Goal: Communication & Community: Answer question/provide support

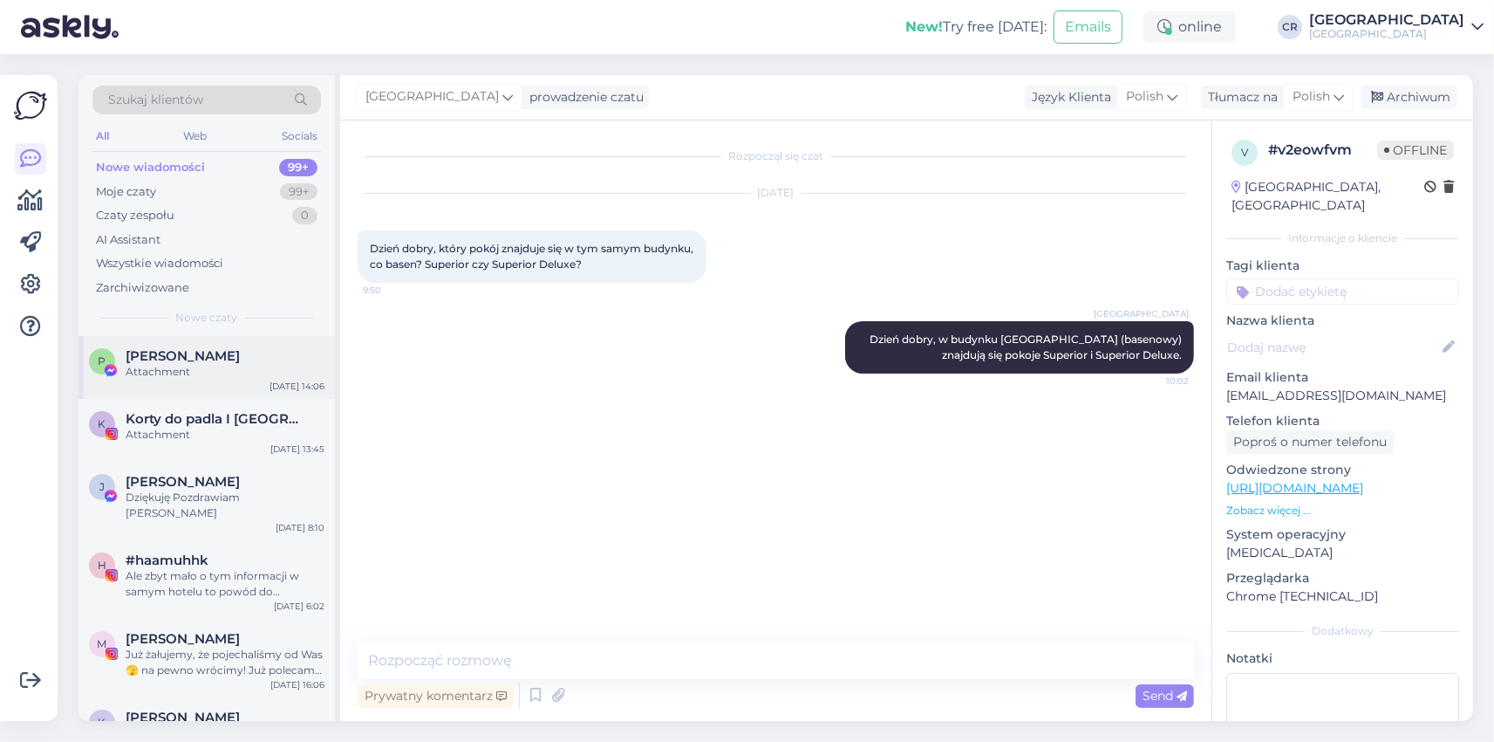
click at [186, 366] on div "Attachment" at bounding box center [225, 372] width 199 height 16
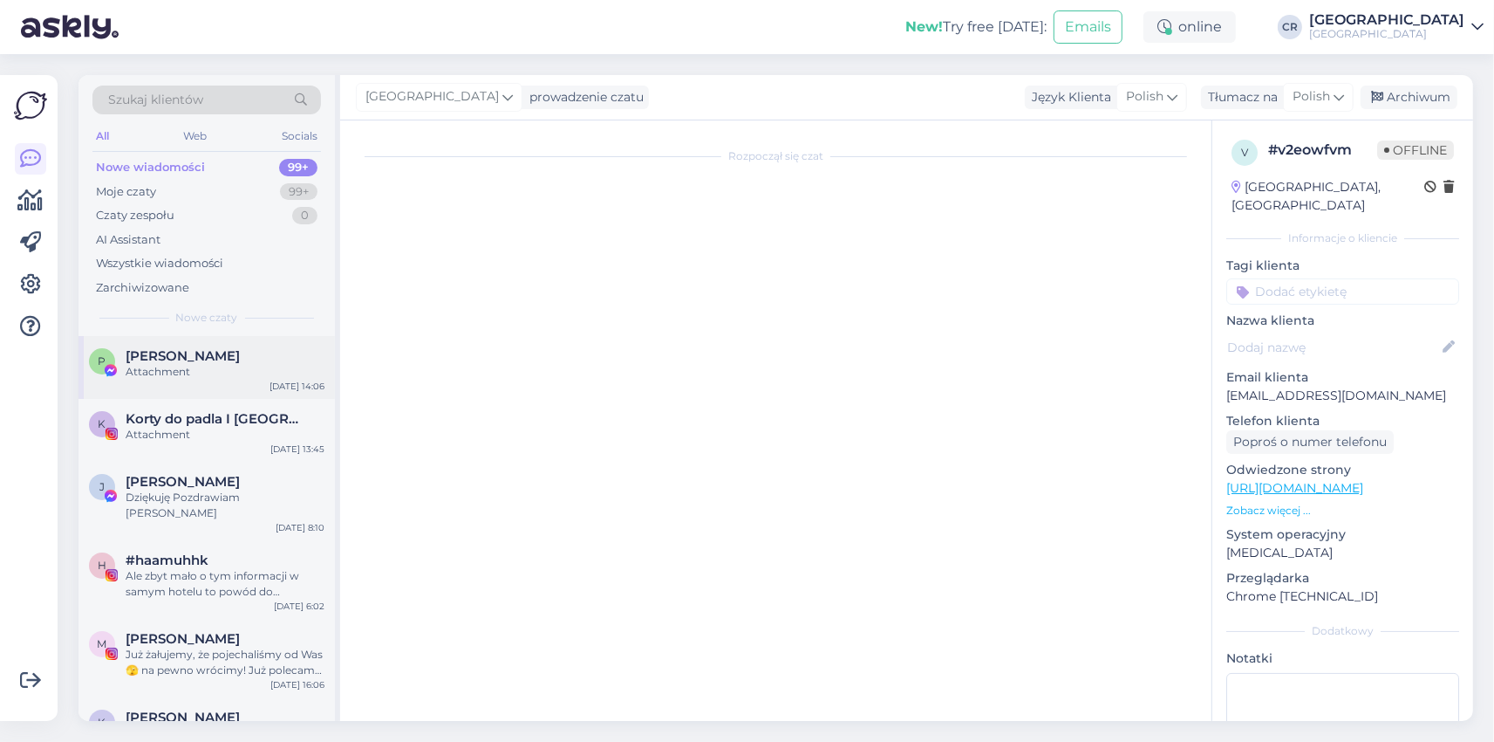
scroll to position [4487, 0]
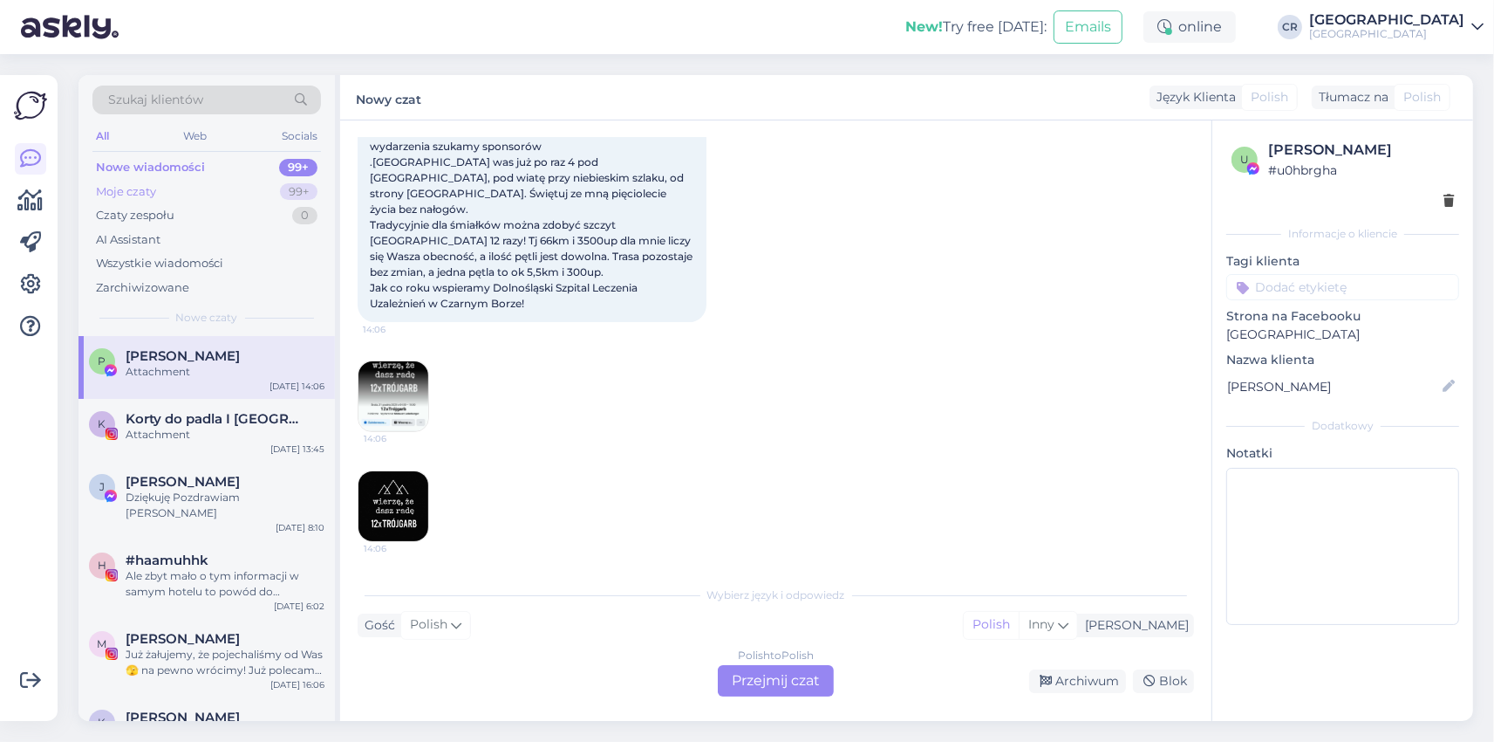
click at [163, 183] on div "Moje czaty 99+" at bounding box center [206, 192] width 229 height 24
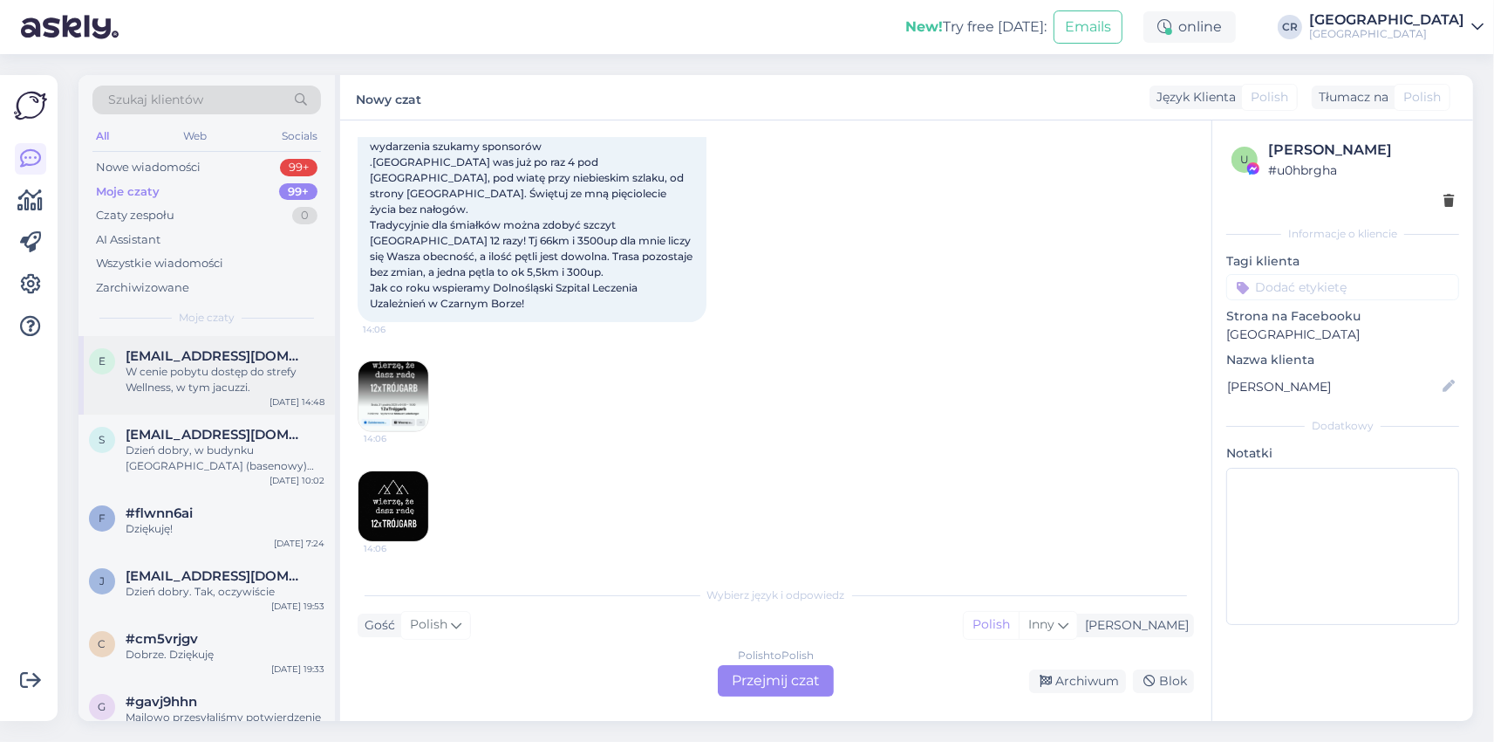
click at [170, 361] on span "[EMAIL_ADDRESS][DOMAIN_NAME]" at bounding box center [216, 356] width 181 height 16
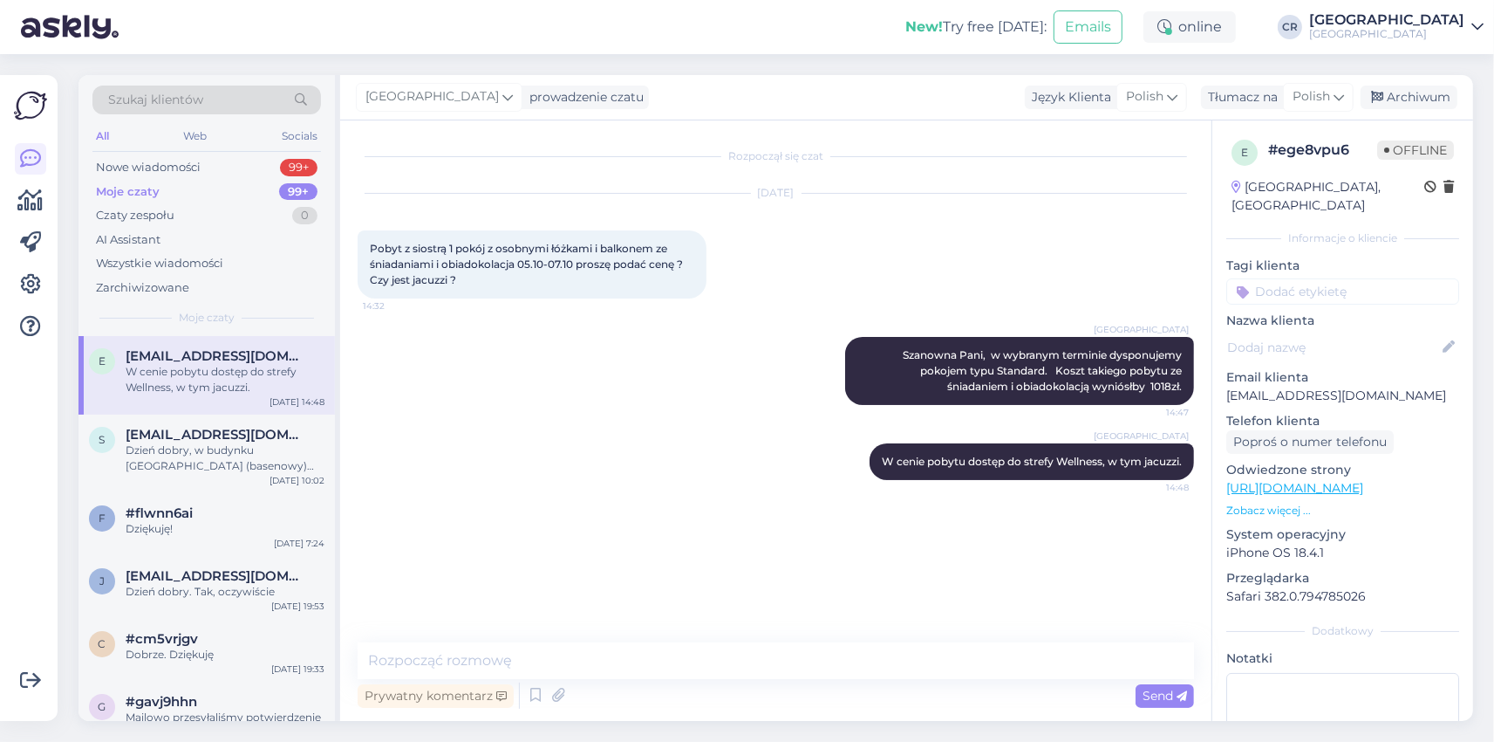
scroll to position [0, 0]
click at [182, 165] on div "Nowe wiadomości" at bounding box center [148, 167] width 105 height 17
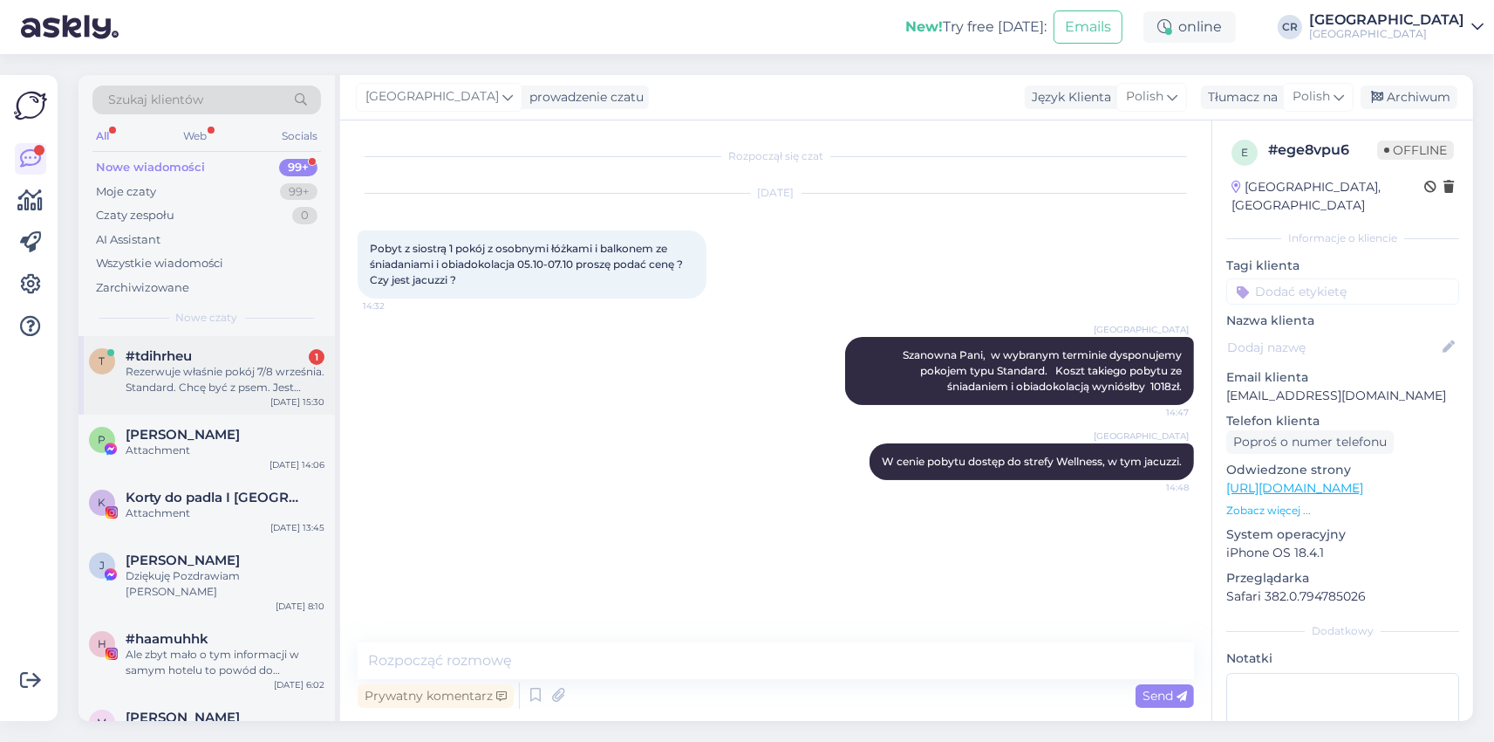
click at [167, 386] on div "Rezerwuje właśnie pokój 7/8 września. Standard. Chcę być z psem. Jest dostępny …" at bounding box center [225, 379] width 199 height 31
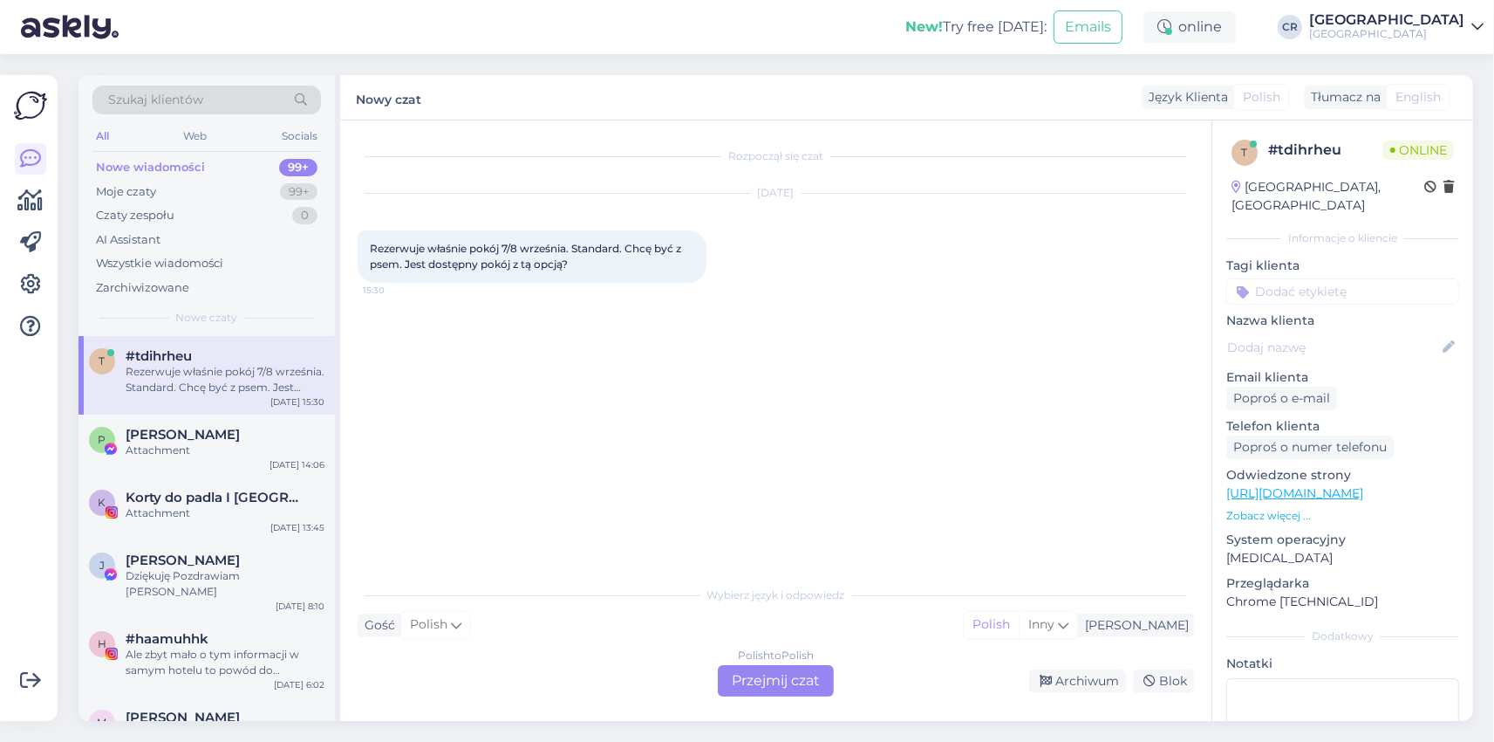
click at [774, 677] on div "Polish to Polish Przejmij czat" at bounding box center [776, 680] width 116 height 31
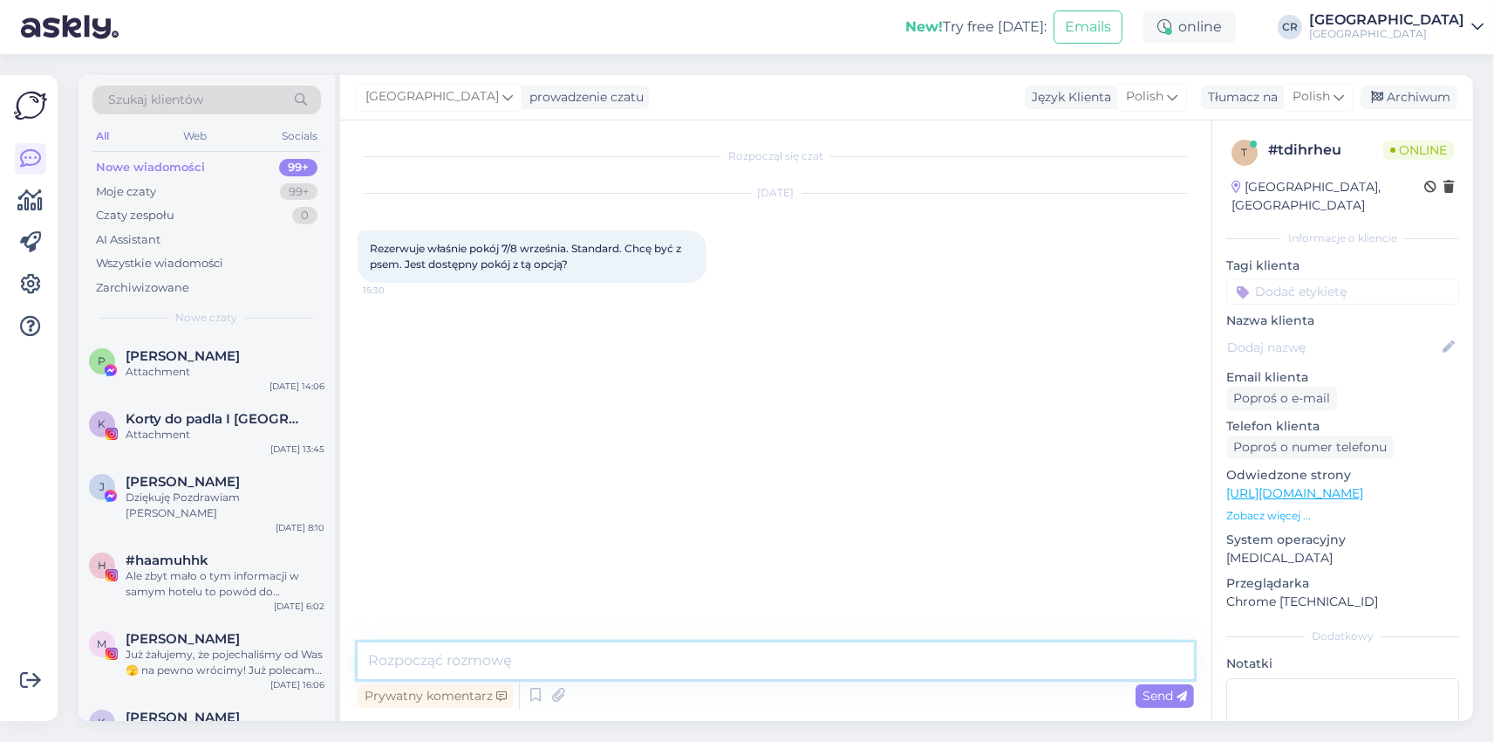
click at [501, 661] on textarea at bounding box center [776, 660] width 837 height 37
type textarea "S"
click at [907, 654] on textarea "Szanowna Pani, pokój standard w budynku wzownia" at bounding box center [776, 660] width 837 height 37
click at [687, 662] on textarea "Szanowna Pani, pokój standard w budynku wzownia" at bounding box center [776, 660] width 837 height 37
click at [691, 658] on textarea "Szanowna Pani, pokój standard w budynku Wzownia" at bounding box center [776, 660] width 837 height 37
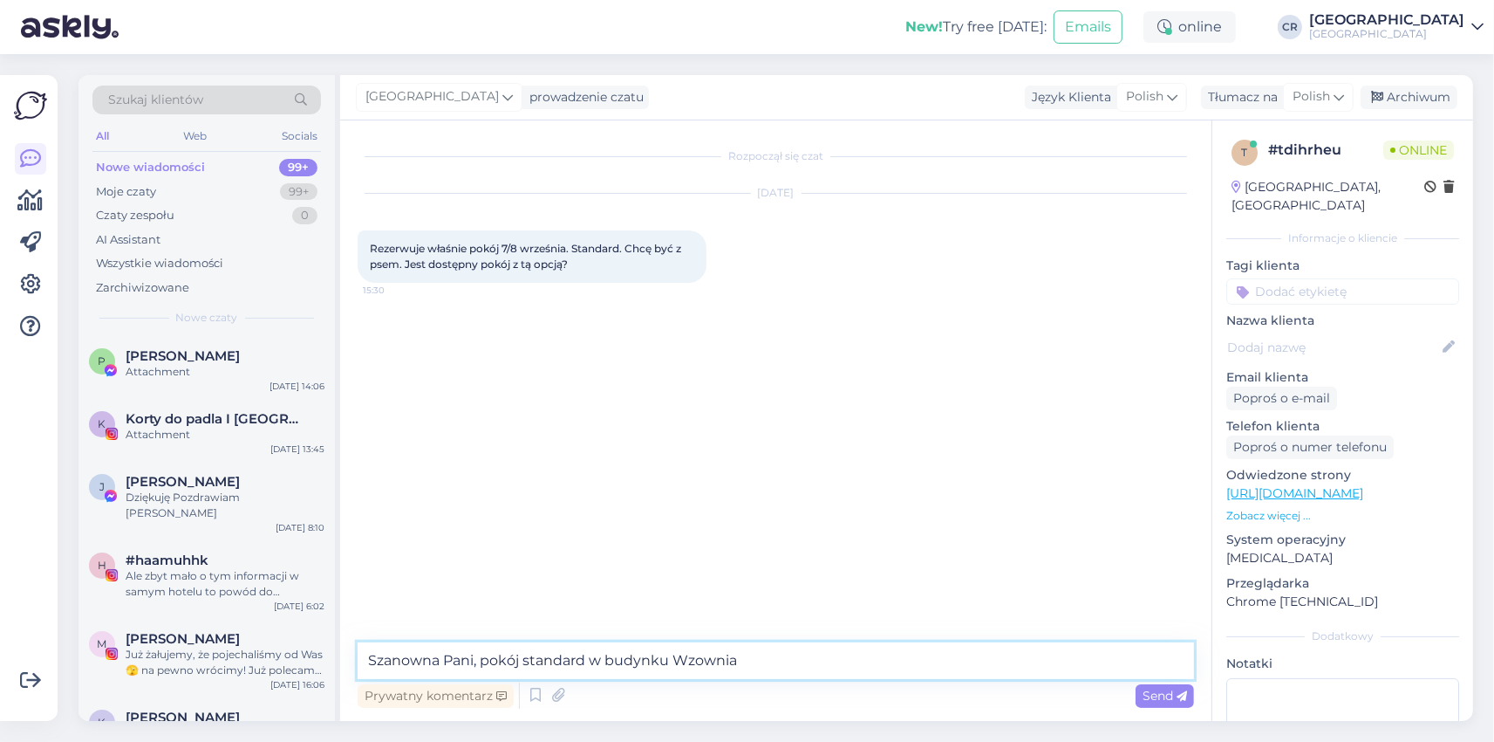
click at [696, 658] on textarea "Szanowna Pani, pokój standard w budynku Wzownia" at bounding box center [776, 660] width 837 height 37
click at [696, 660] on textarea "Szanowna Pani, pokój standard w budynku [GEOGRAPHIC_DATA]" at bounding box center [776, 660] width 837 height 37
click at [748, 665] on textarea "Szanowna Pani, pokój standard w budynku [GEOGRAPHIC_DATA]" at bounding box center [776, 660] width 837 height 37
type textarea "Szanowna Pani, pokój standard w budynku [GEOGRAPHIC_DATA]."
click at [1154, 695] on span "Send" at bounding box center [1165, 695] width 44 height 16
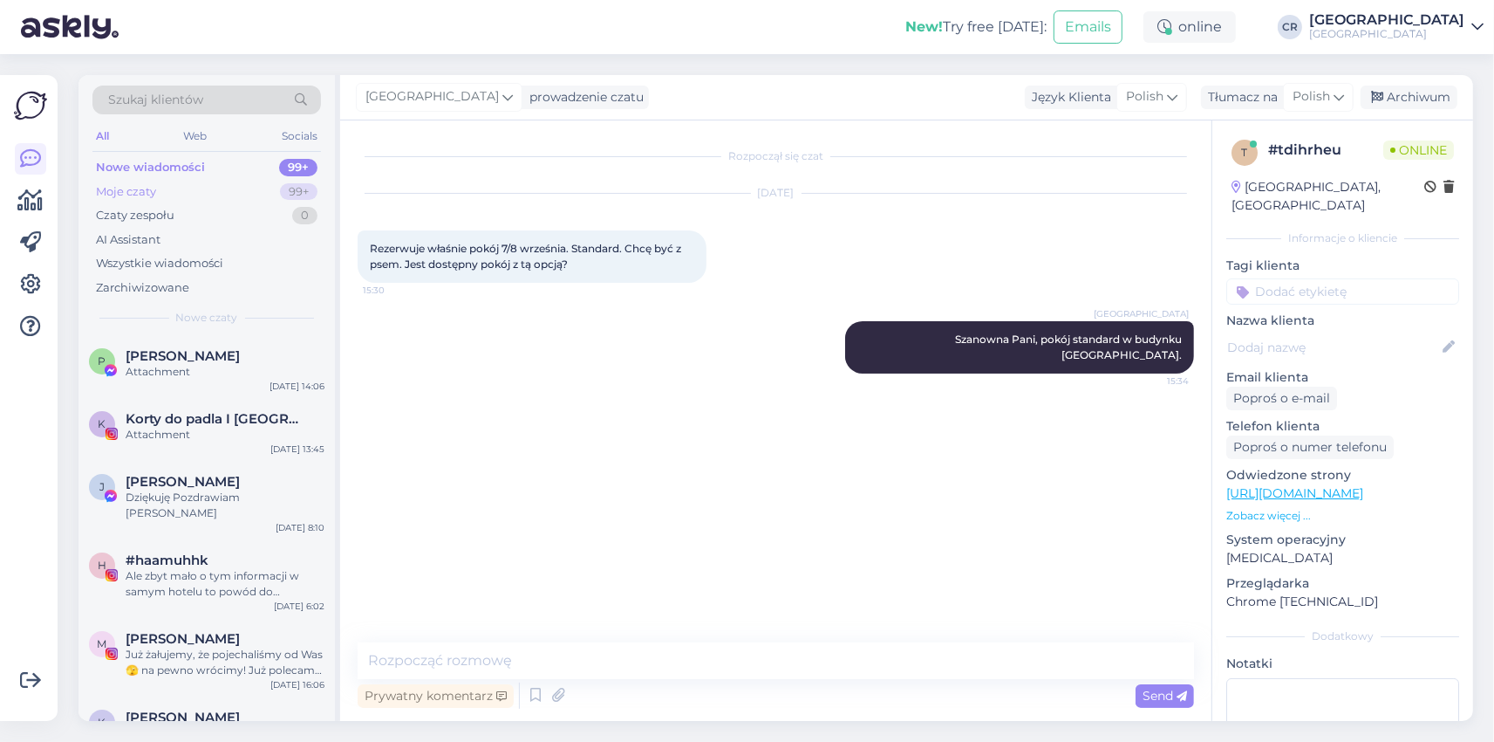
click at [111, 192] on div "Moje czaty" at bounding box center [126, 191] width 60 height 17
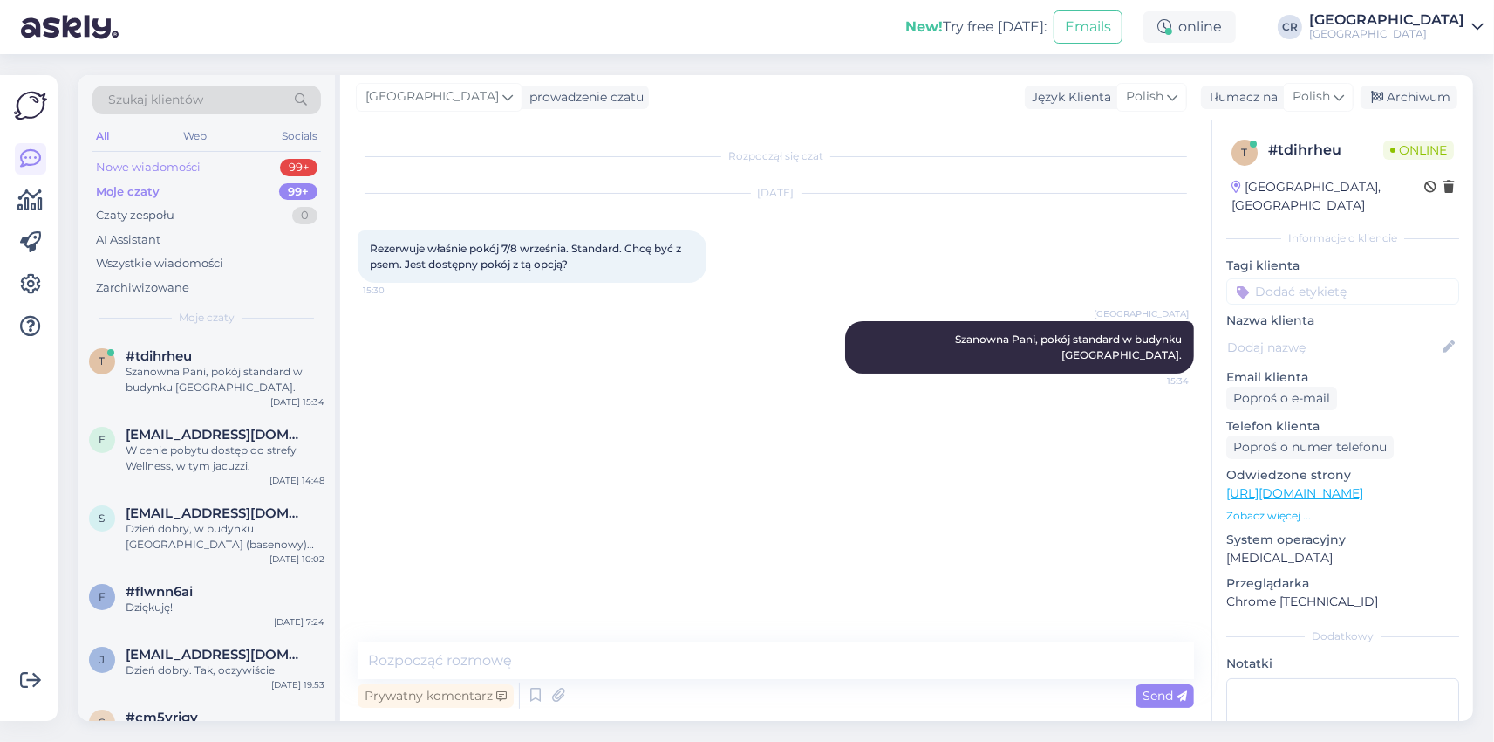
click at [144, 164] on div "Nowe wiadomości" at bounding box center [148, 167] width 105 height 17
